Goal: Check status: Check status

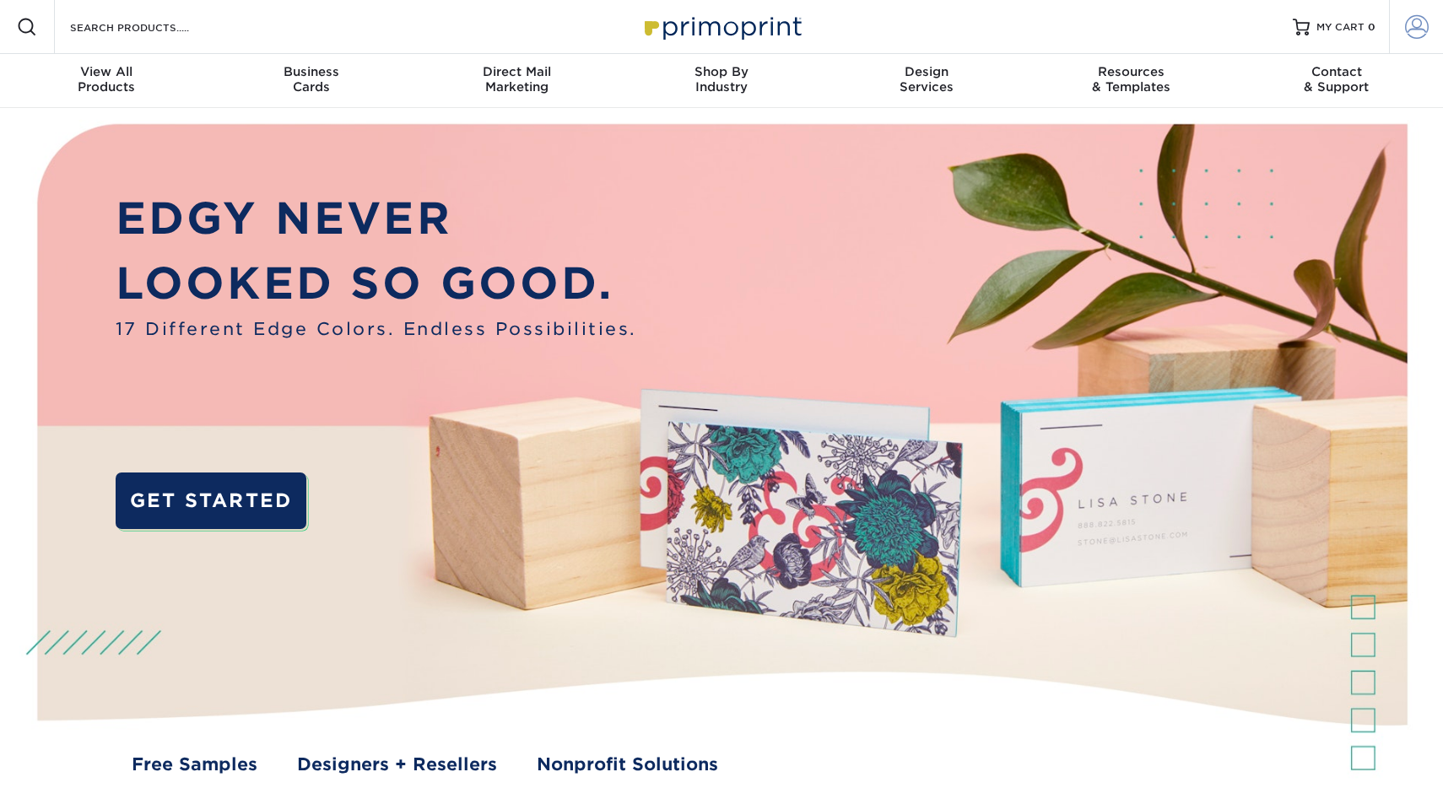
type input "mnldesigns831@gmai.com"
click at [1437, 8] on link "Account" at bounding box center [1416, 27] width 54 height 54
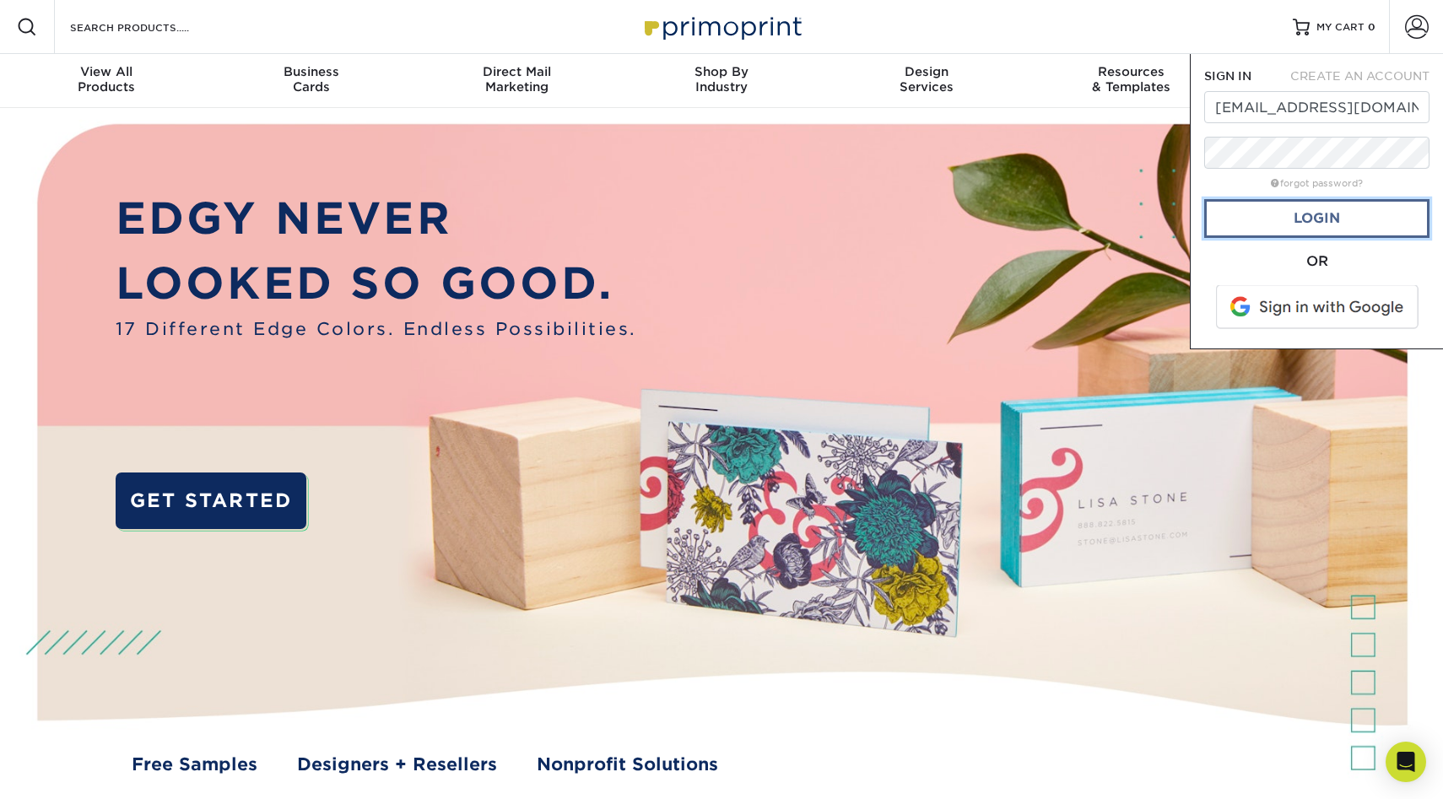
click at [1291, 225] on link "Login" at bounding box center [1316, 218] width 225 height 39
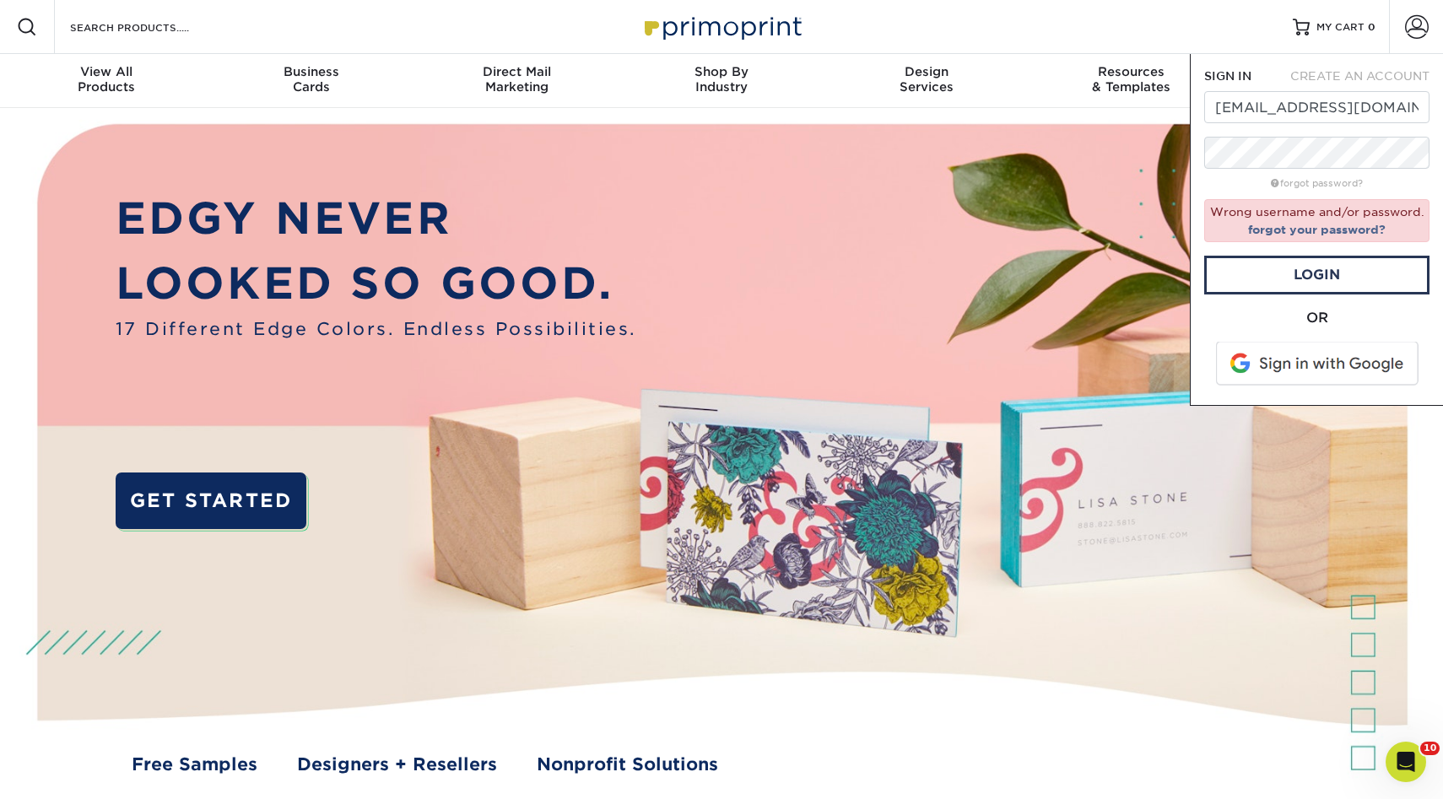
click at [1291, 366] on span at bounding box center [1318, 364] width 215 height 44
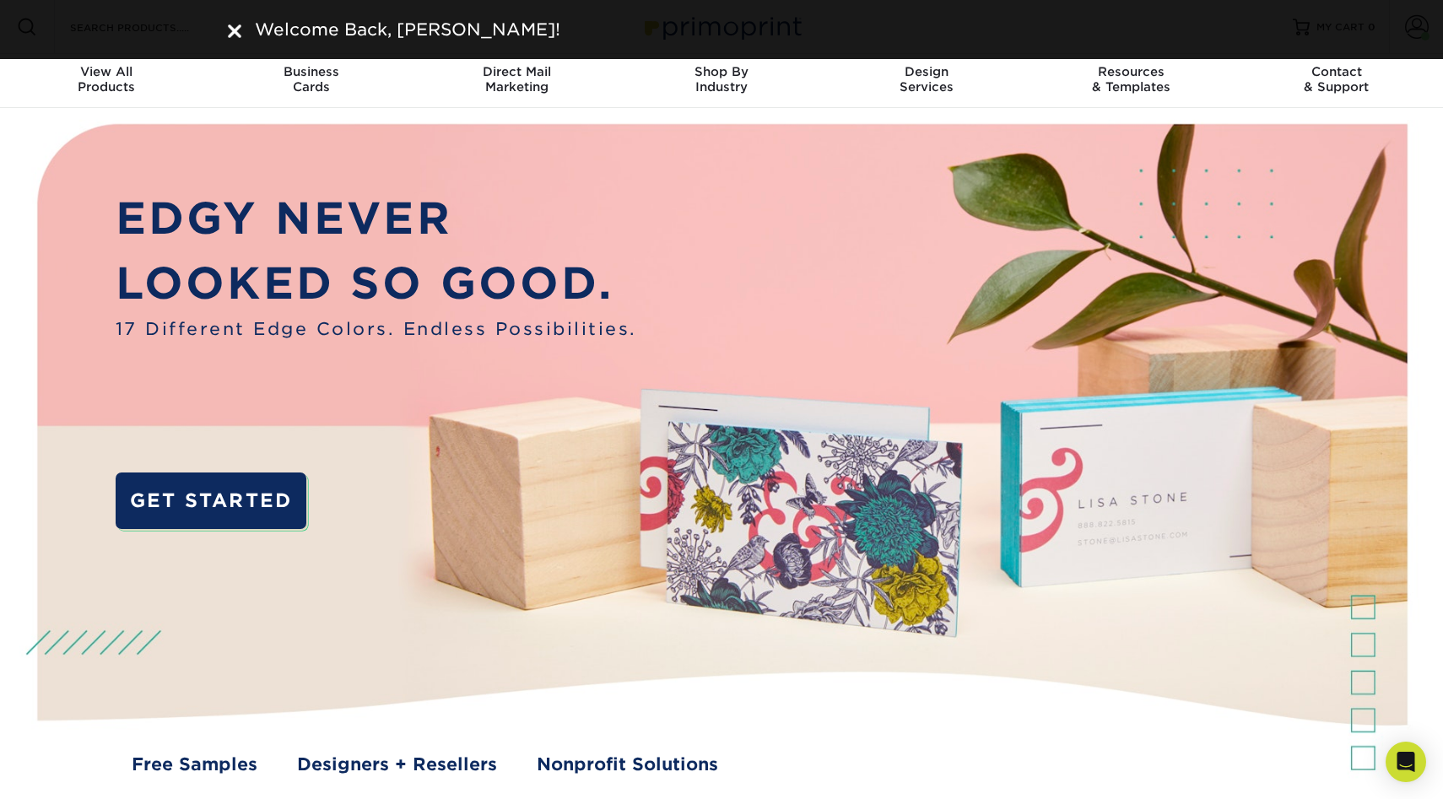
click at [221, 29] on div "Welcome Back, Miguel!" at bounding box center [721, 29] width 1013 height 25
click at [228, 29] on img at bounding box center [235, 31] width 14 height 14
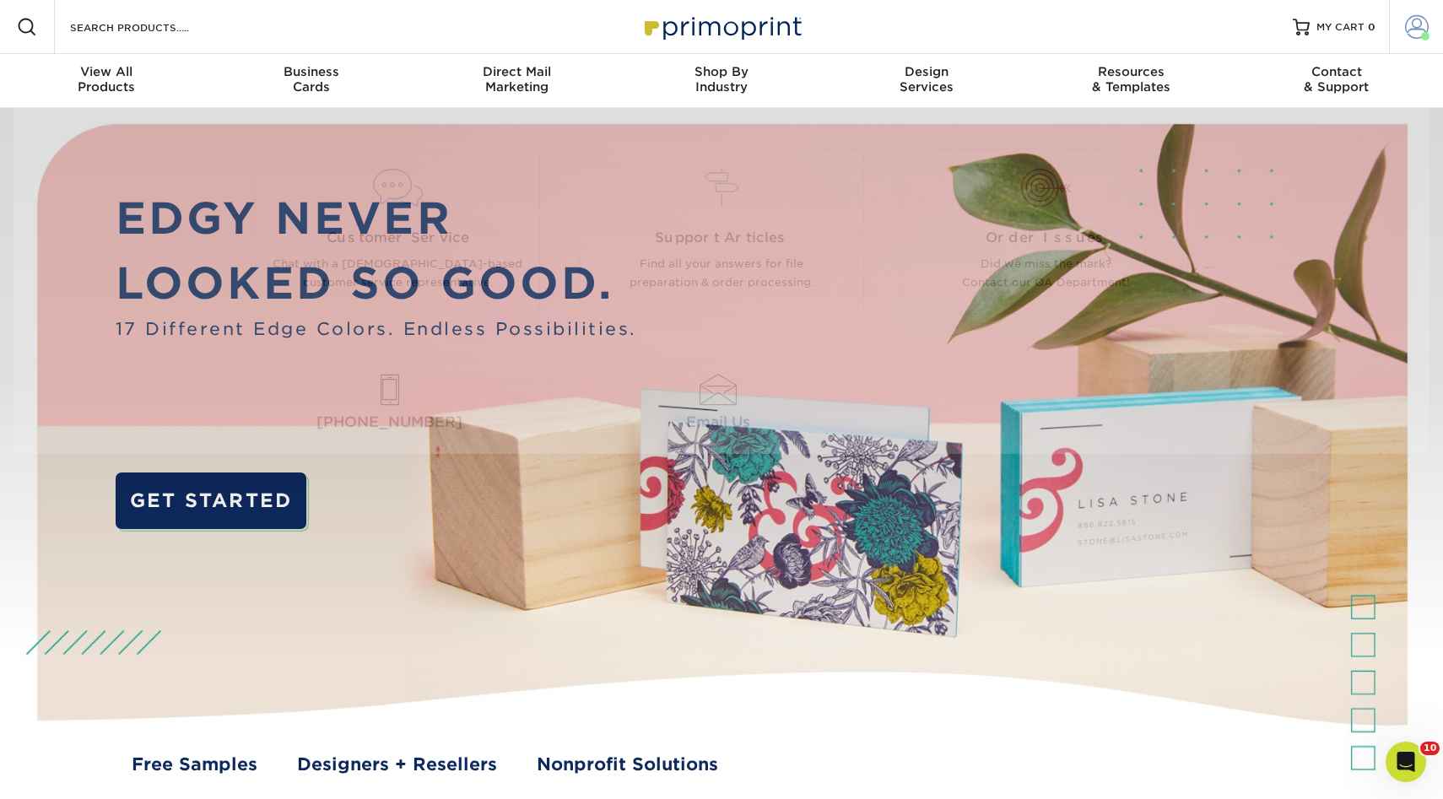
click at [1405, 18] on span at bounding box center [1417, 27] width 24 height 24
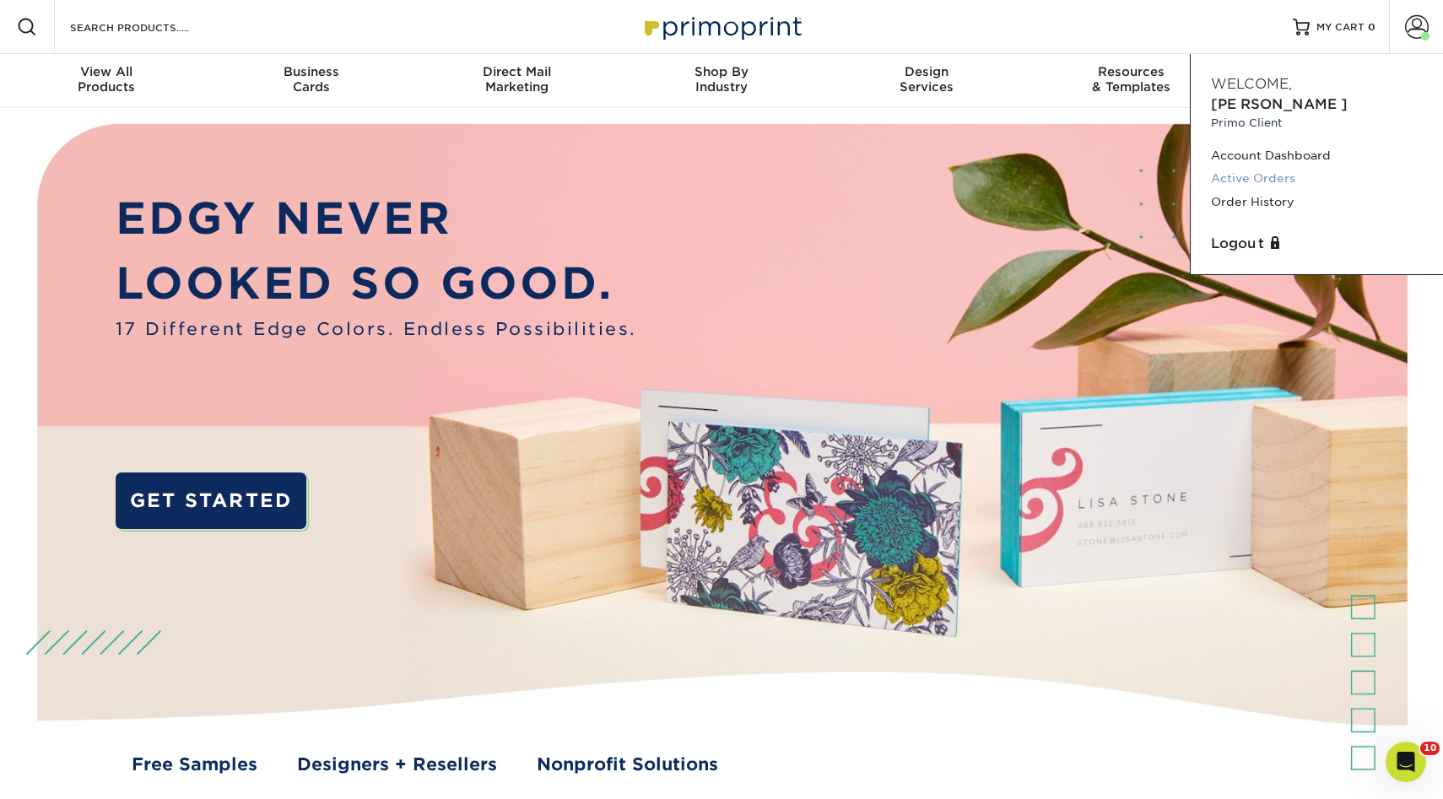
click at [1270, 167] on link "Active Orders" at bounding box center [1317, 178] width 212 height 23
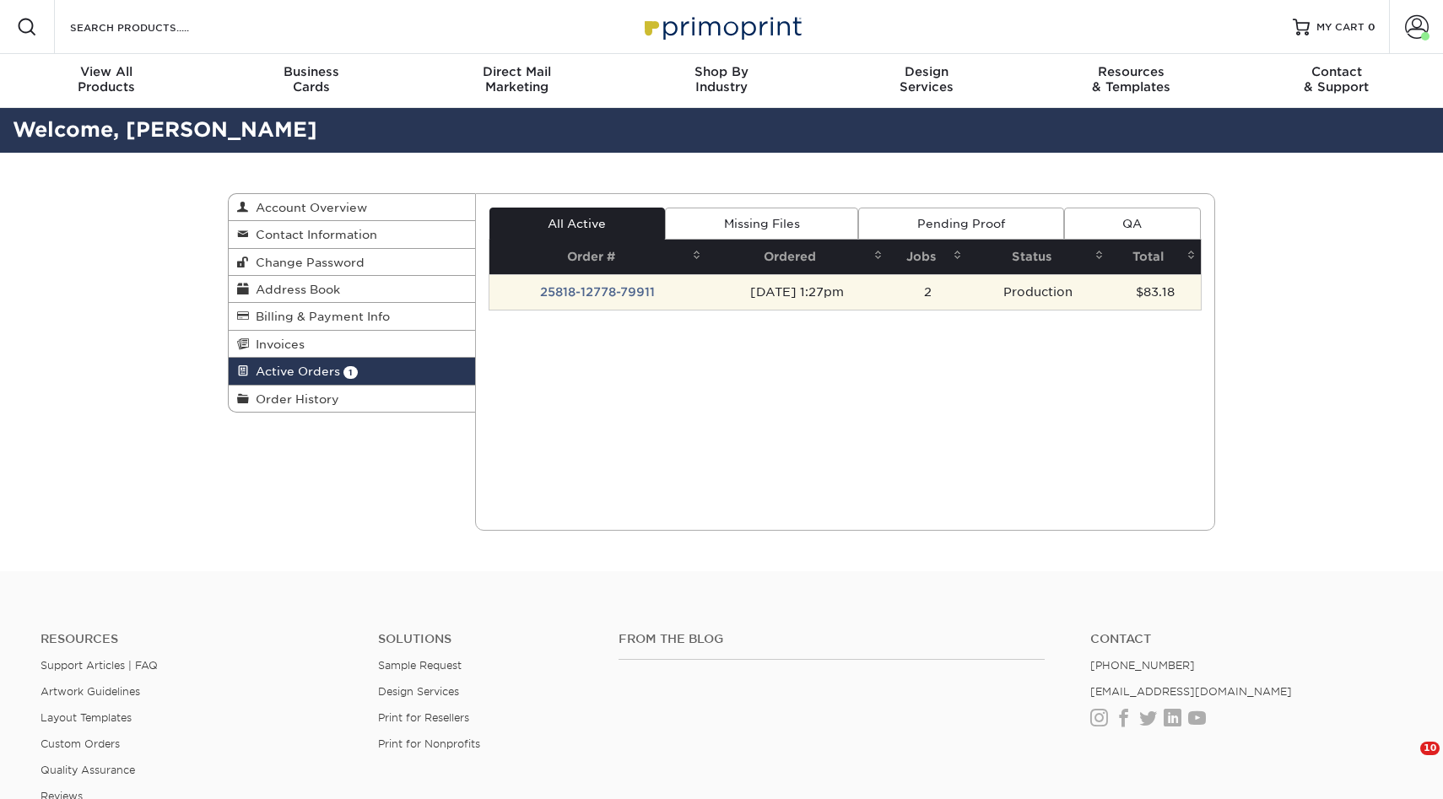
click at [622, 296] on td "25818-12778-79911" at bounding box center [598, 291] width 217 height 35
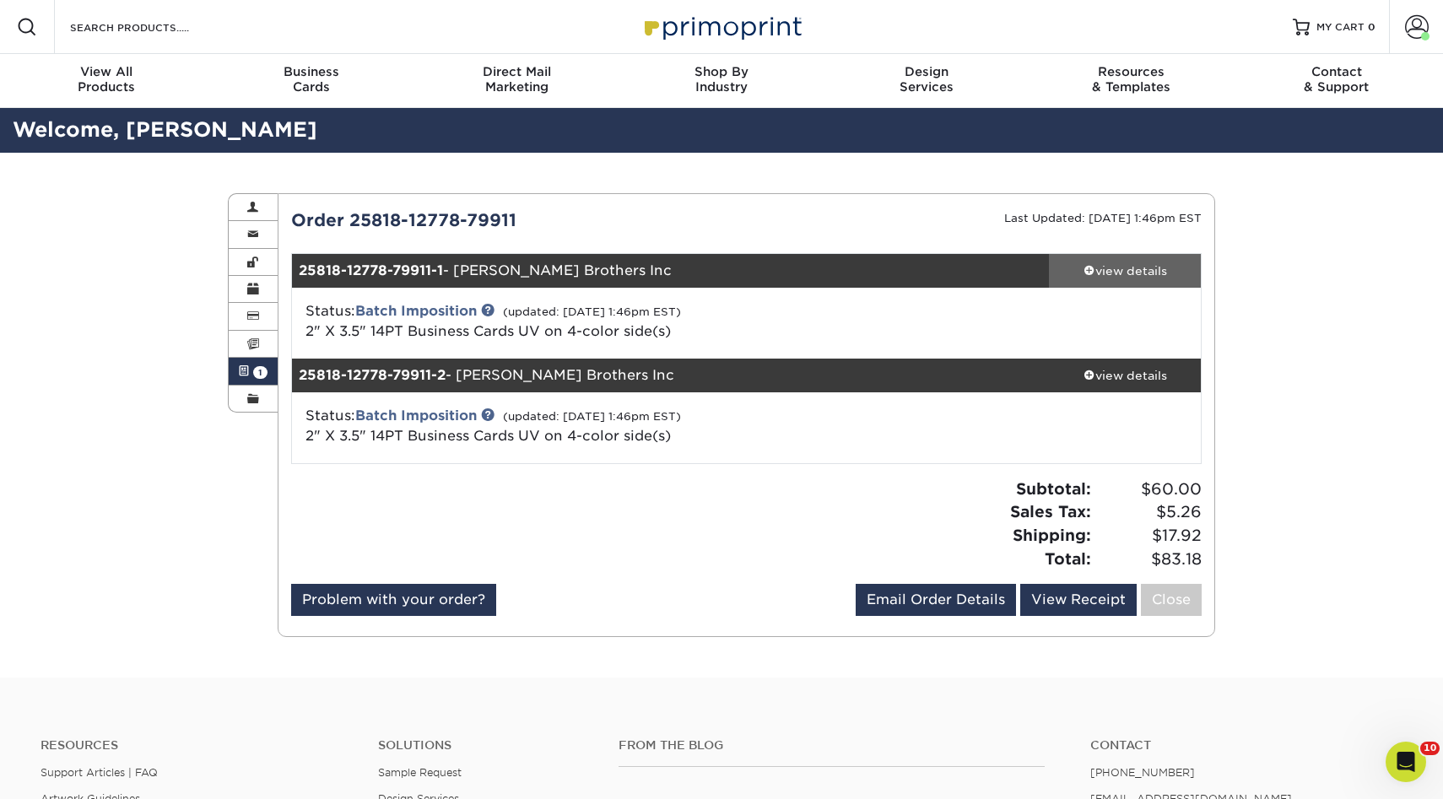
click at [1134, 279] on link "view details" at bounding box center [1125, 271] width 152 height 34
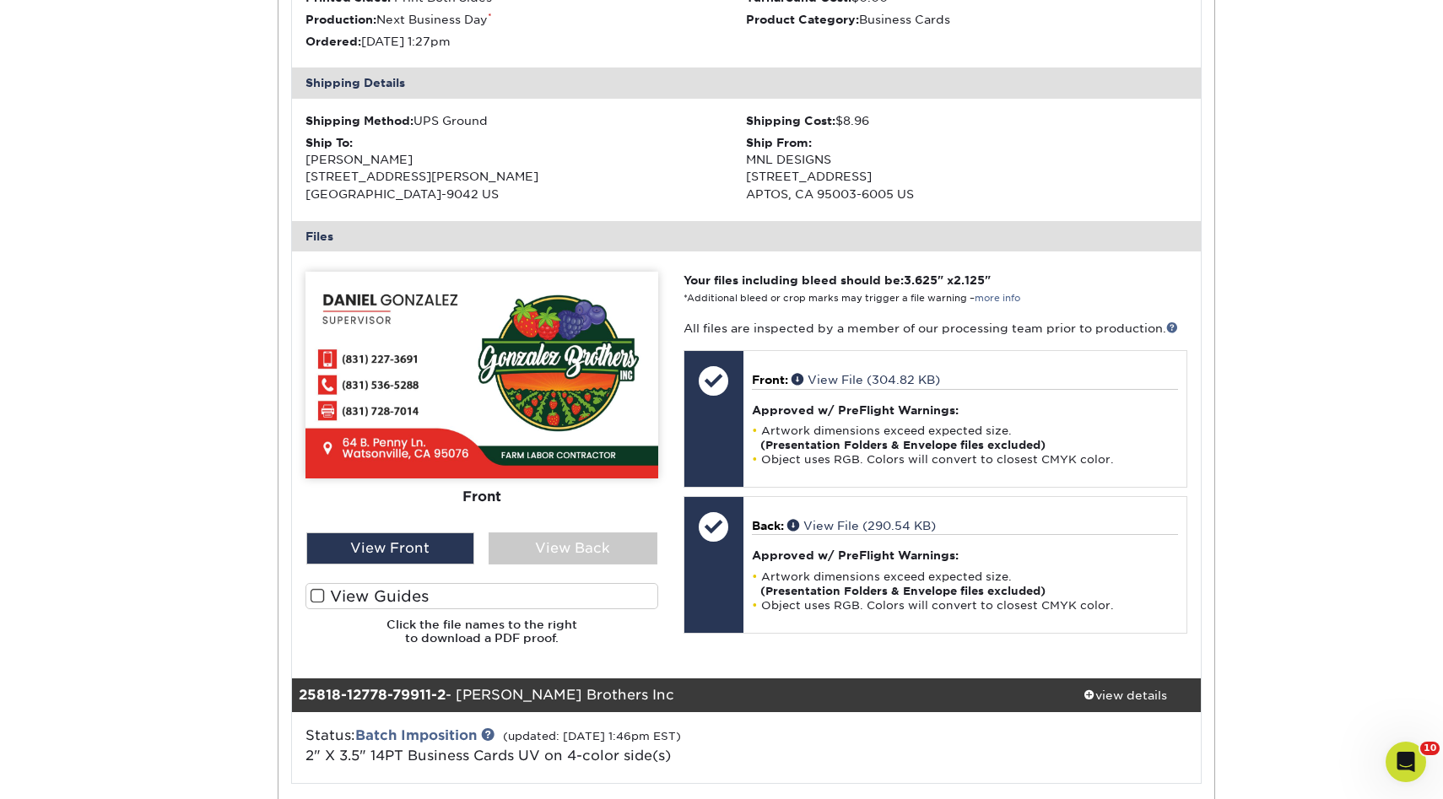
scroll to position [457, 0]
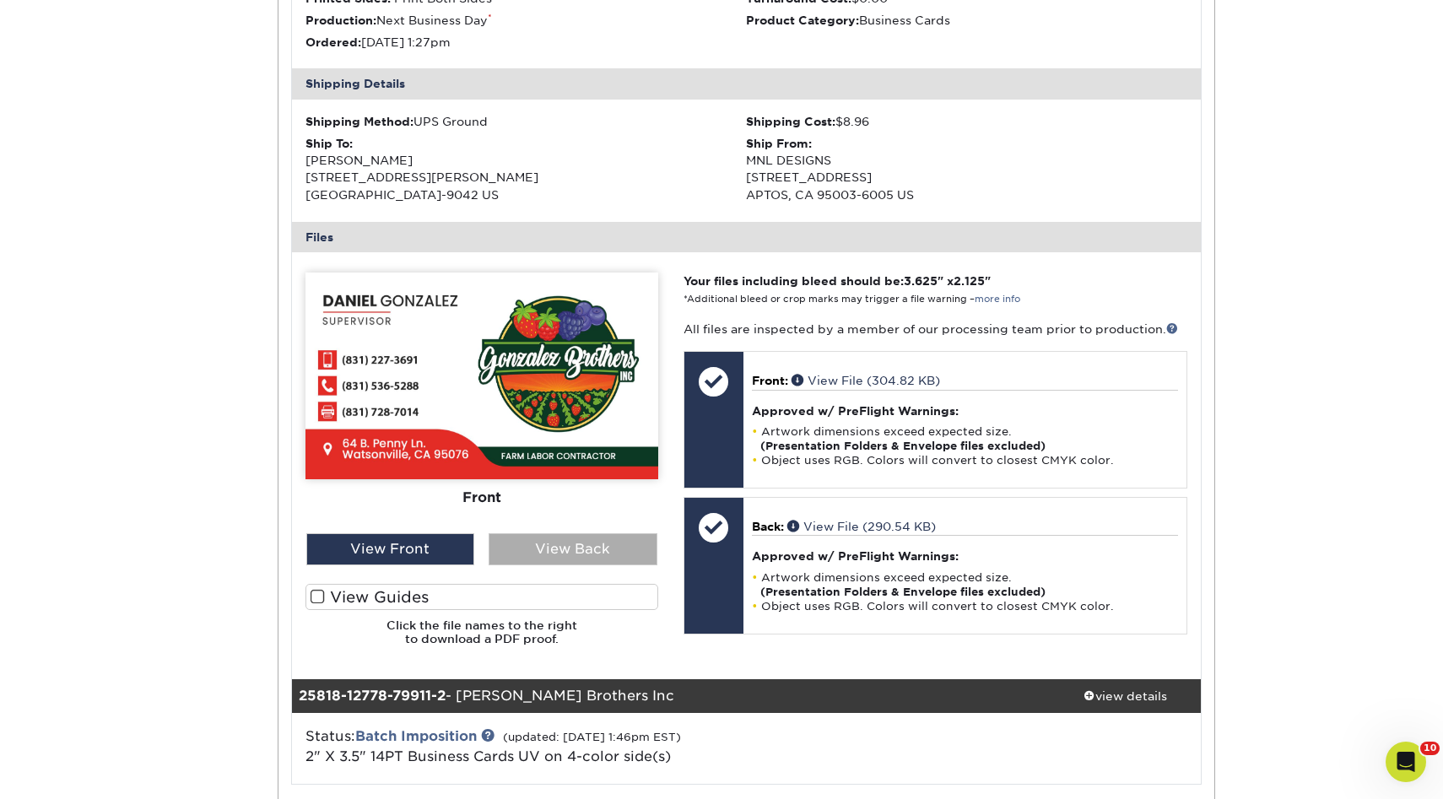
click at [556, 546] on div "View Back" at bounding box center [573, 549] width 169 height 32
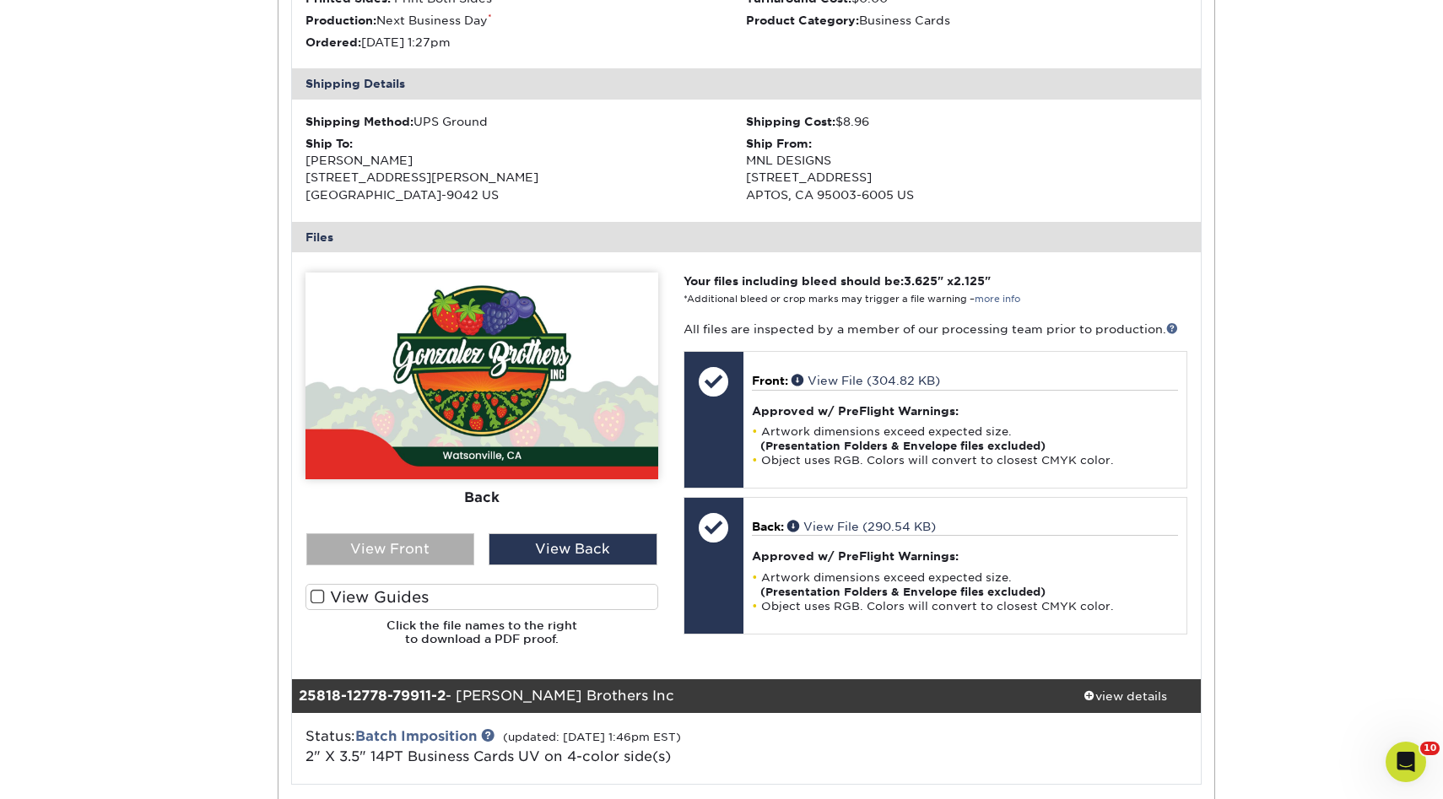
click at [444, 543] on div "View Front" at bounding box center [390, 549] width 169 height 32
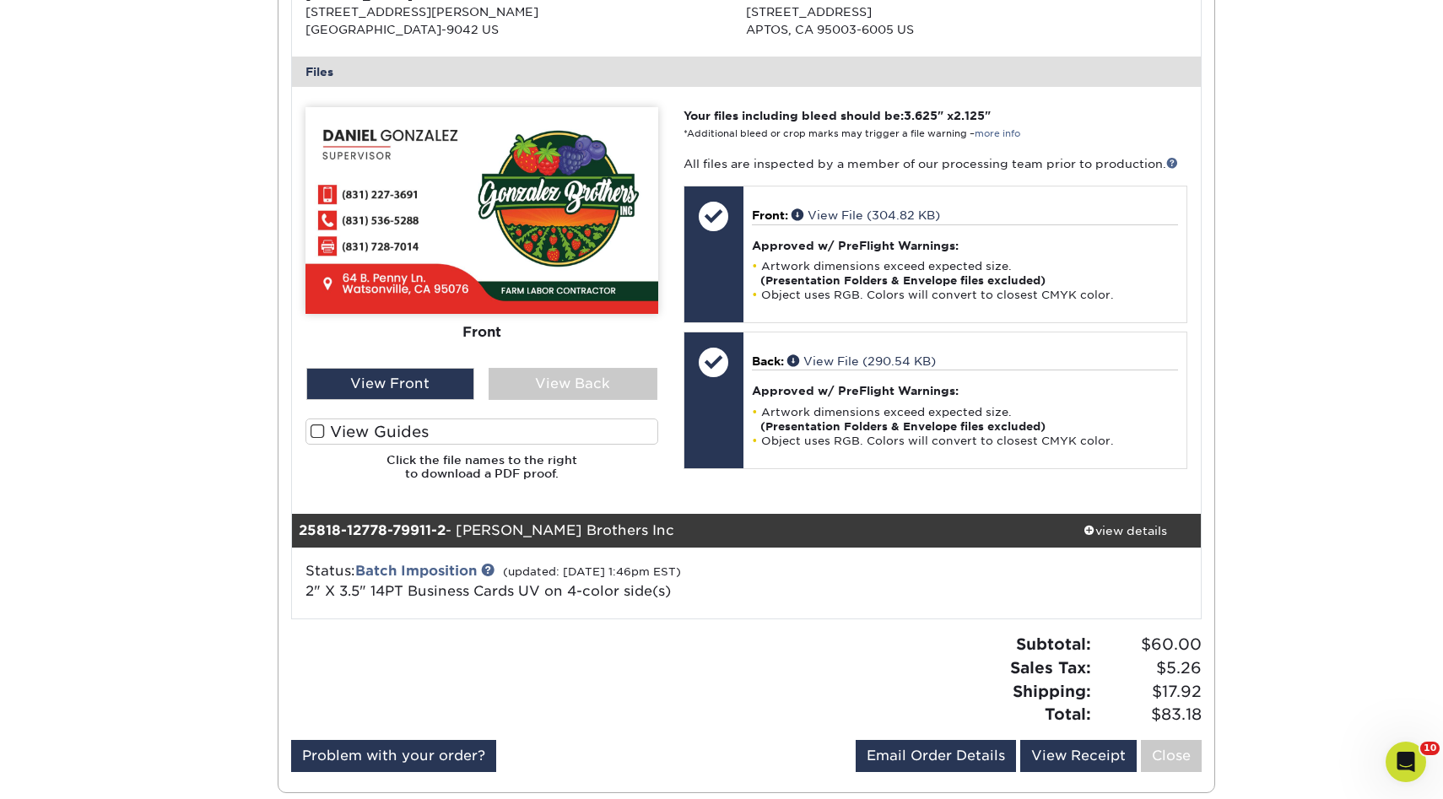
scroll to position [708, 0]
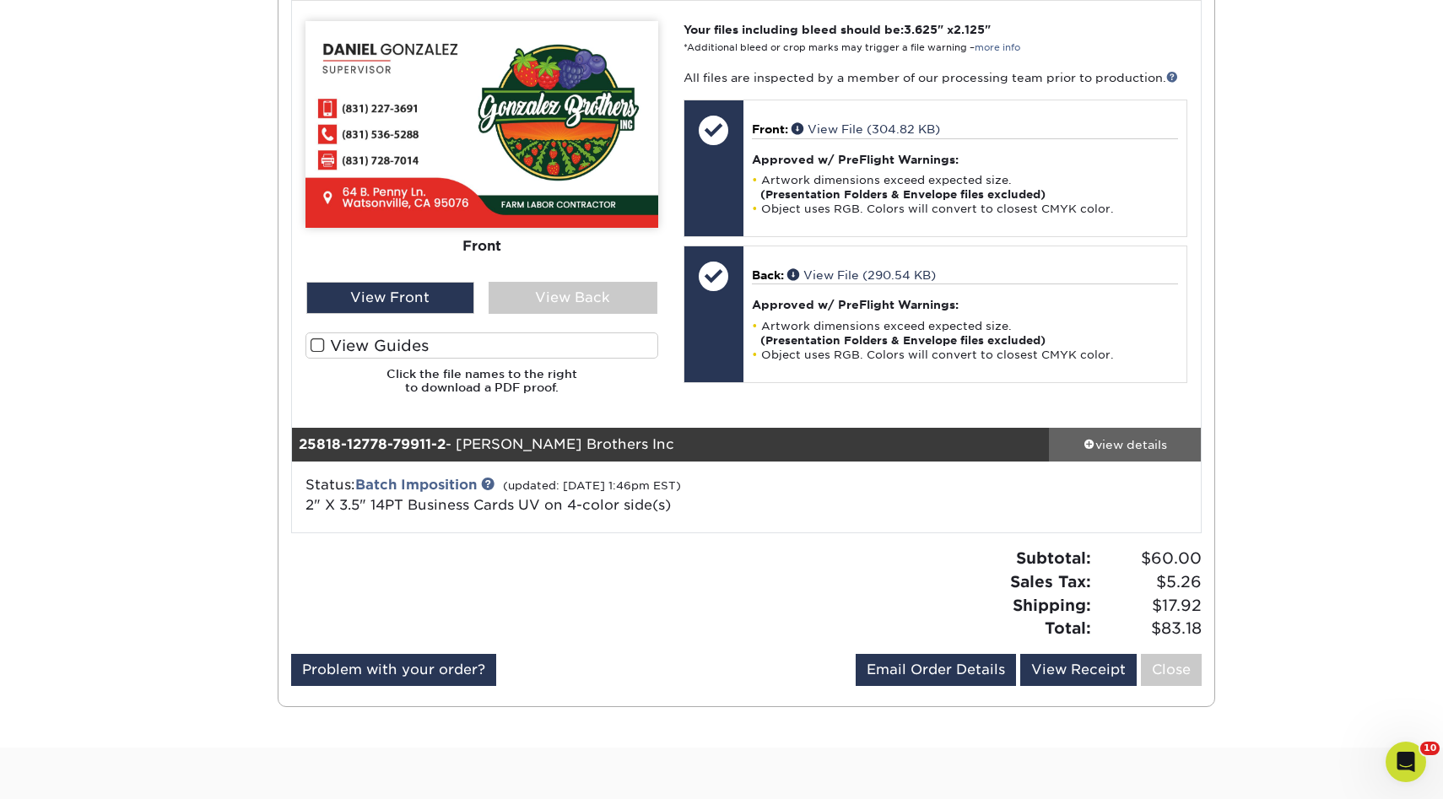
click at [1104, 452] on div "view details" at bounding box center [1125, 444] width 152 height 17
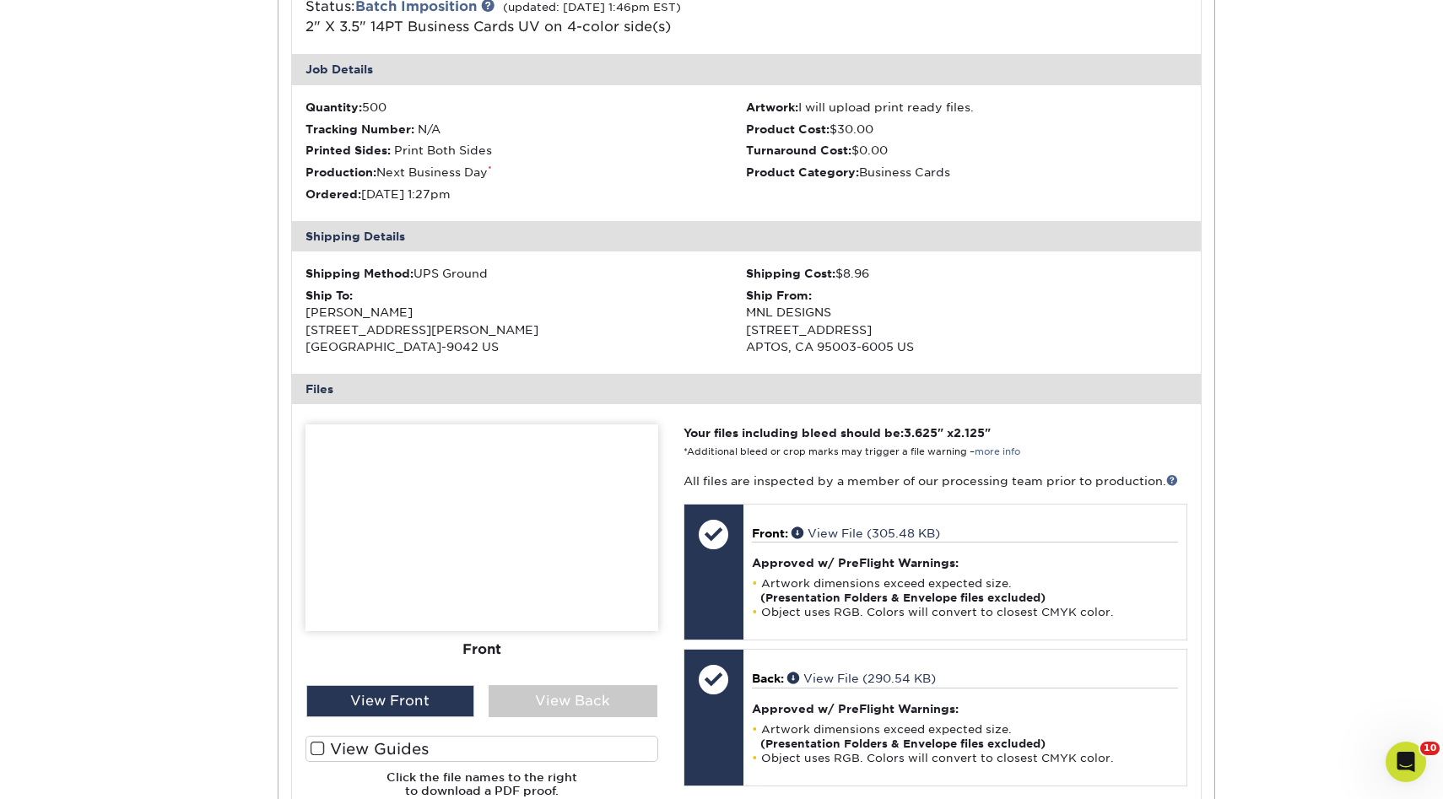
scroll to position [1194, 0]
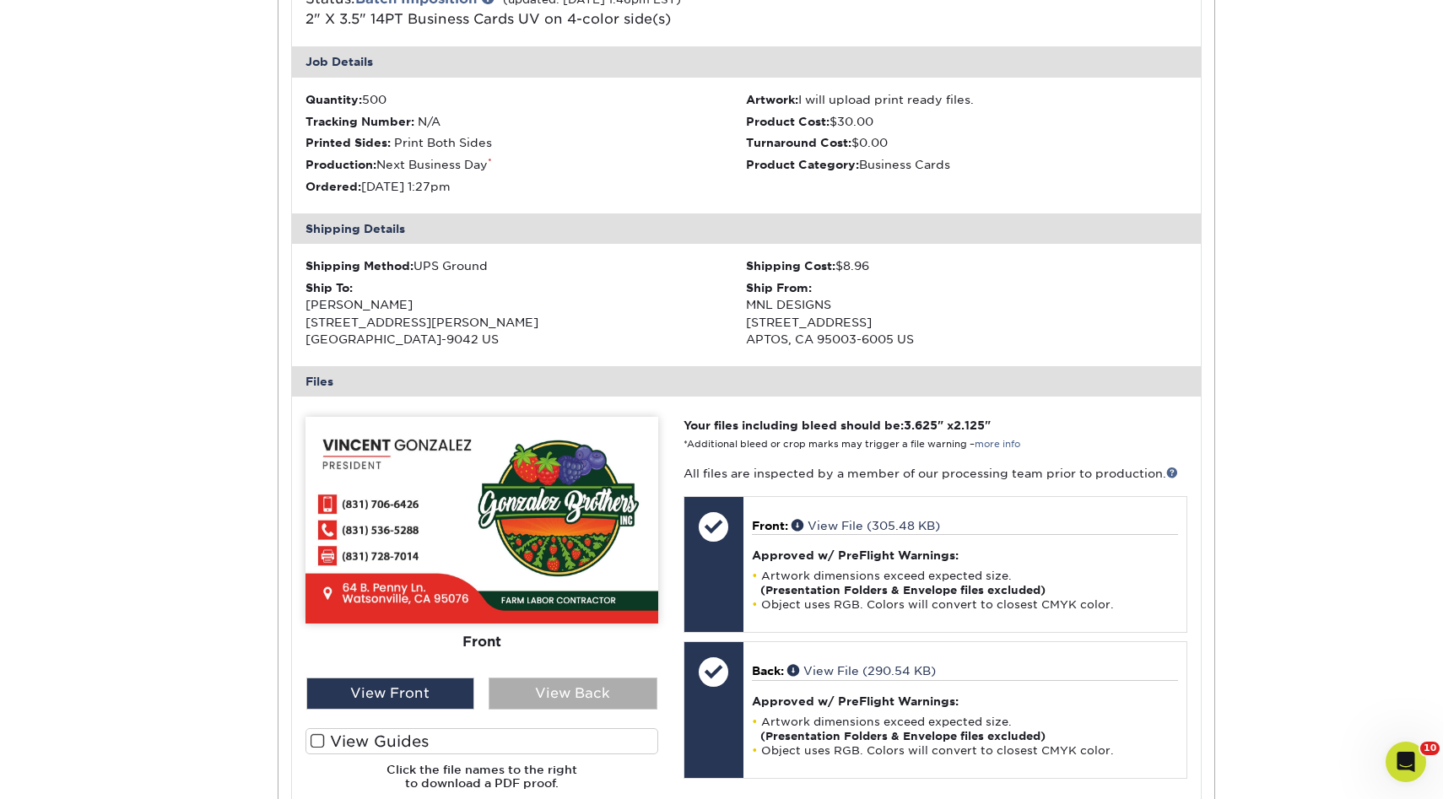
click at [543, 697] on div "View Back" at bounding box center [573, 694] width 169 height 32
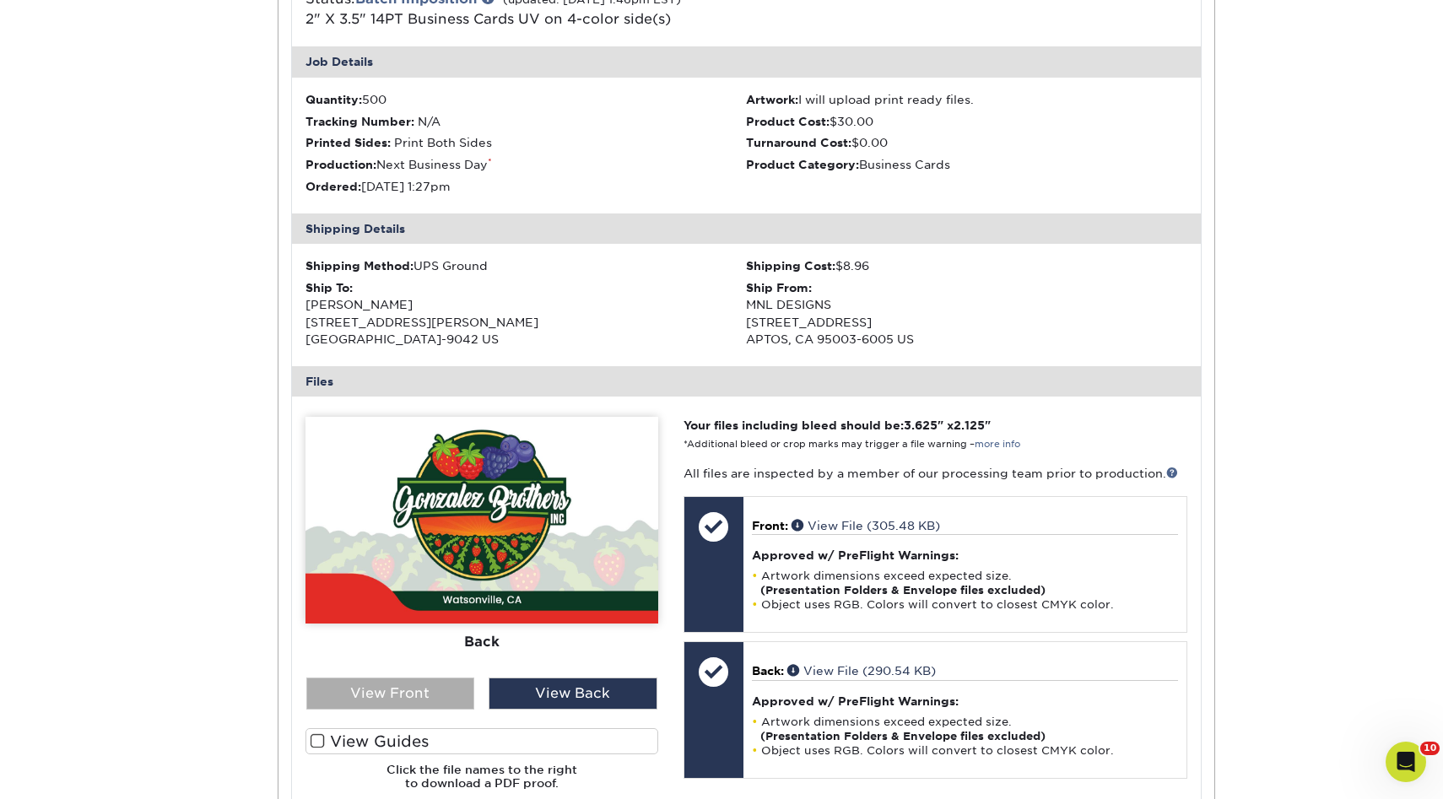
click at [425, 685] on div "View Front" at bounding box center [390, 694] width 169 height 32
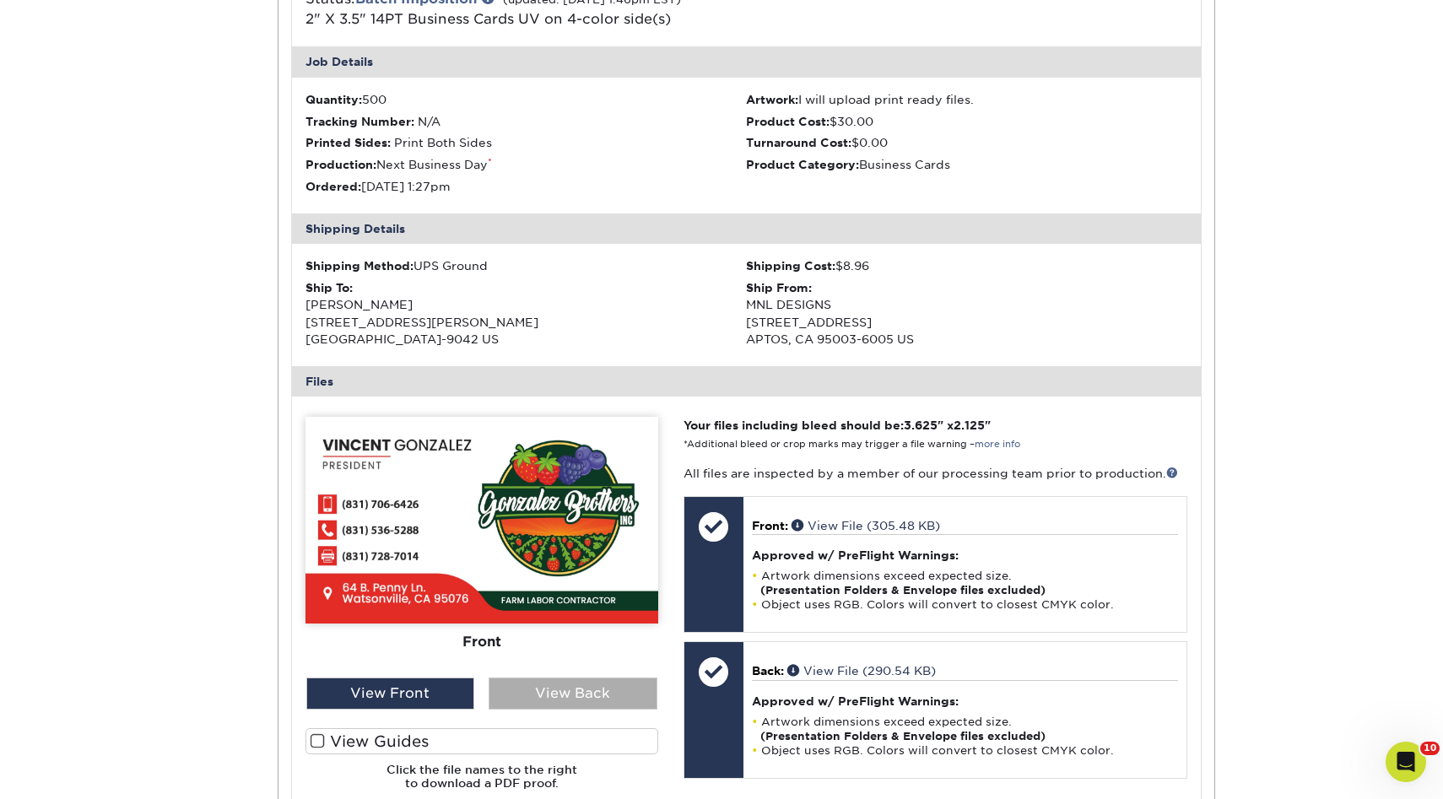
click at [582, 690] on div "View Back" at bounding box center [573, 694] width 169 height 32
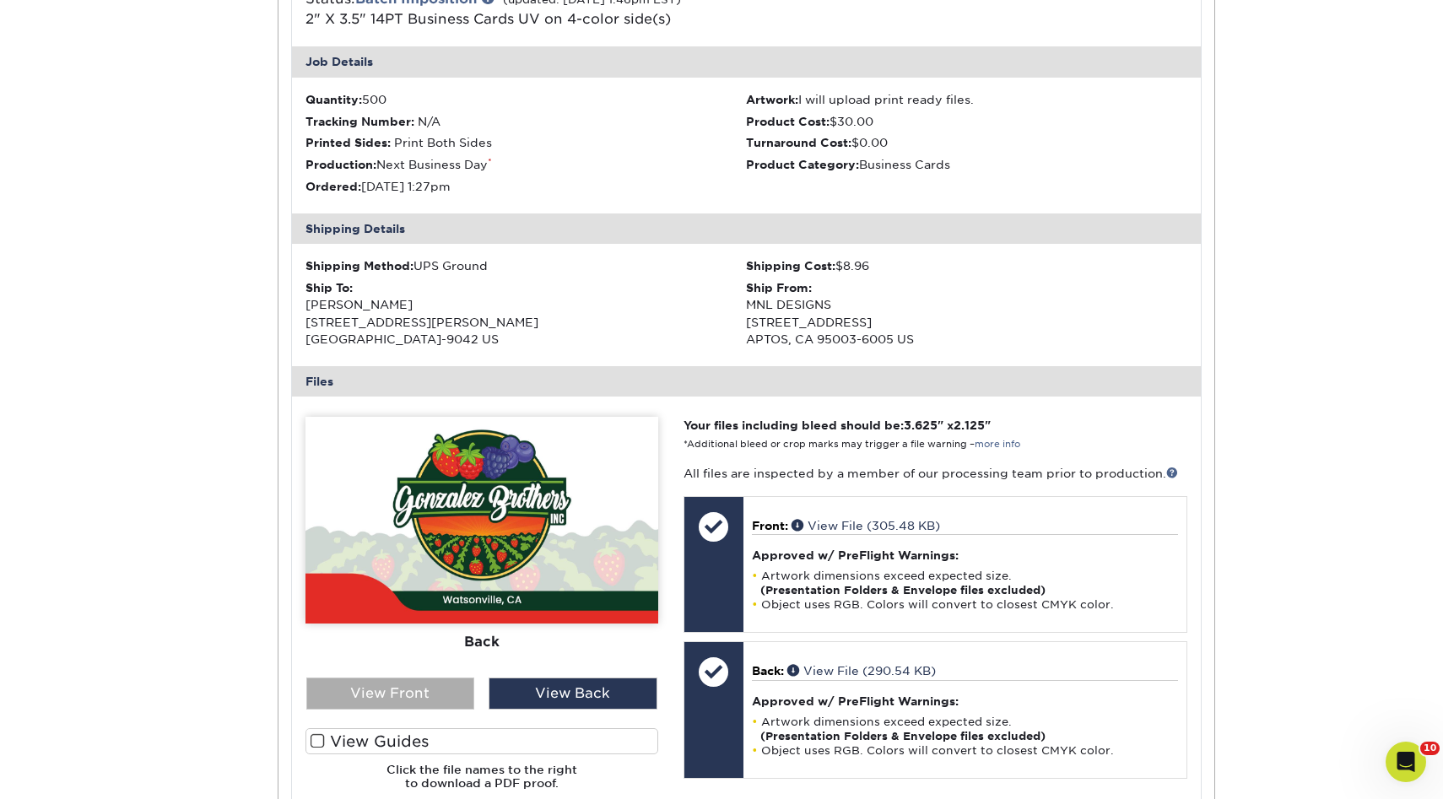
click at [409, 690] on div "View Front" at bounding box center [390, 694] width 169 height 32
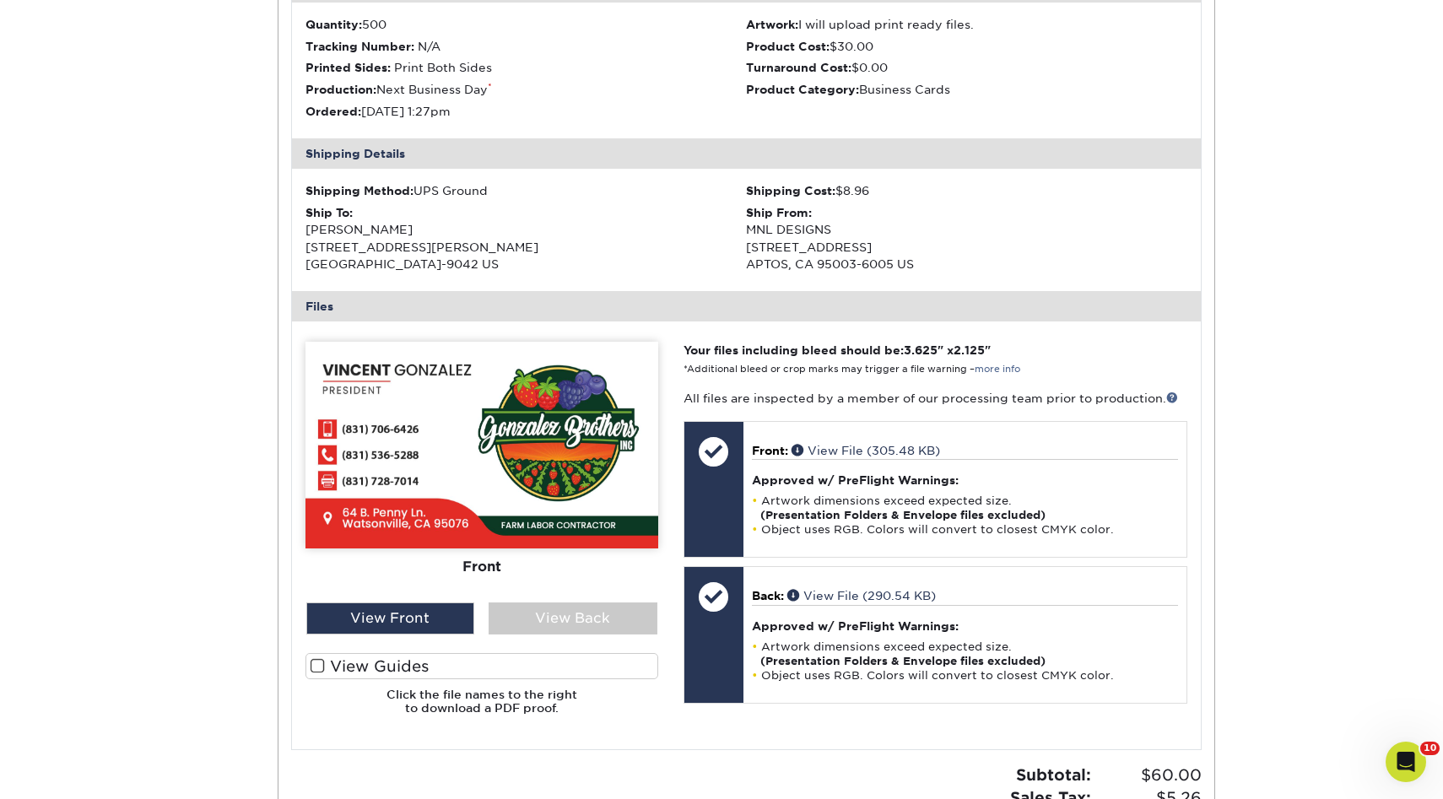
scroll to position [1283, 0]
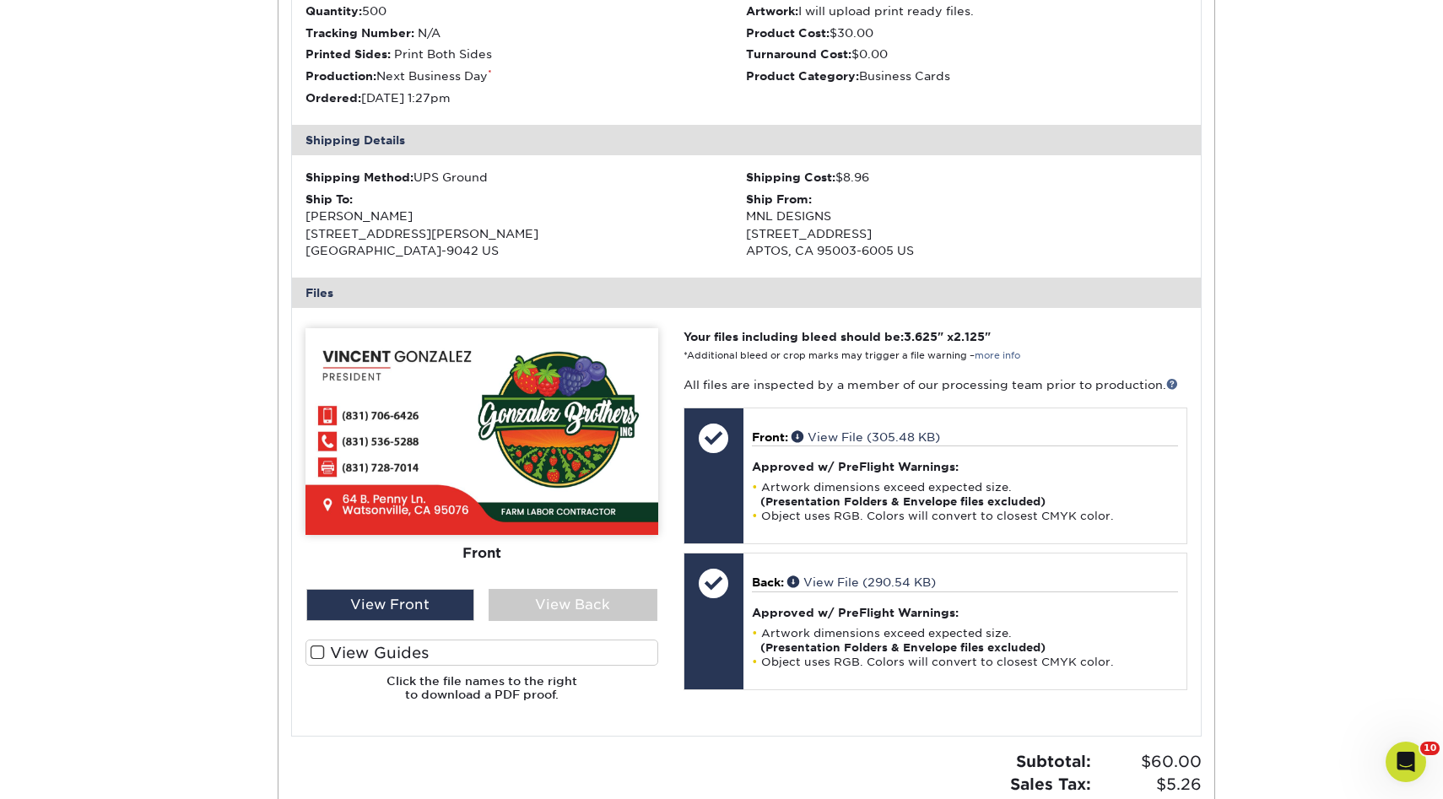
click at [362, 627] on div "Front Back" at bounding box center [482, 521] width 353 height 387
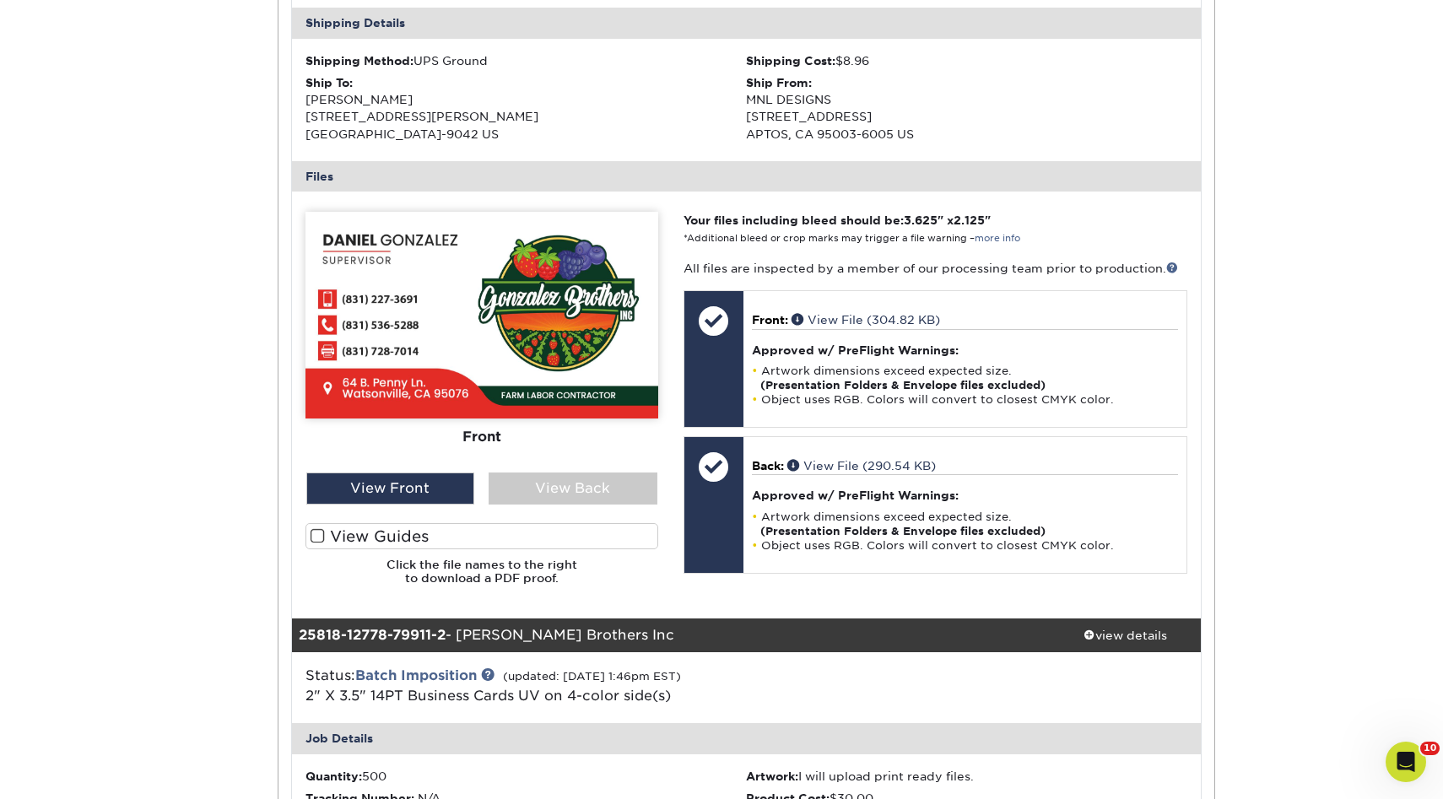
scroll to position [515, 0]
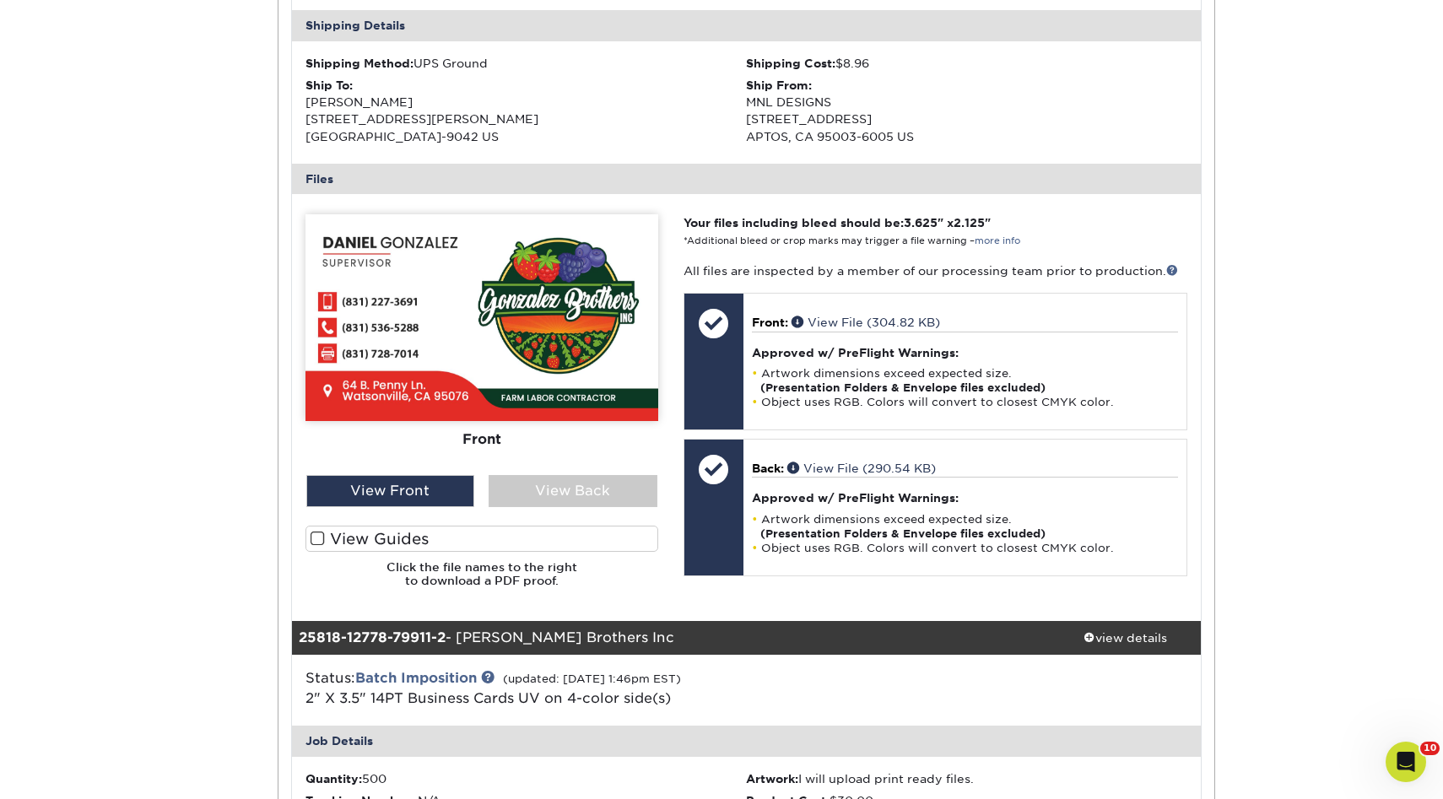
click at [581, 462] on div "Front Back" at bounding box center [482, 344] width 353 height 261
click at [569, 497] on div "View Back" at bounding box center [573, 491] width 169 height 32
